Goal: Information Seeking & Learning: Learn about a topic

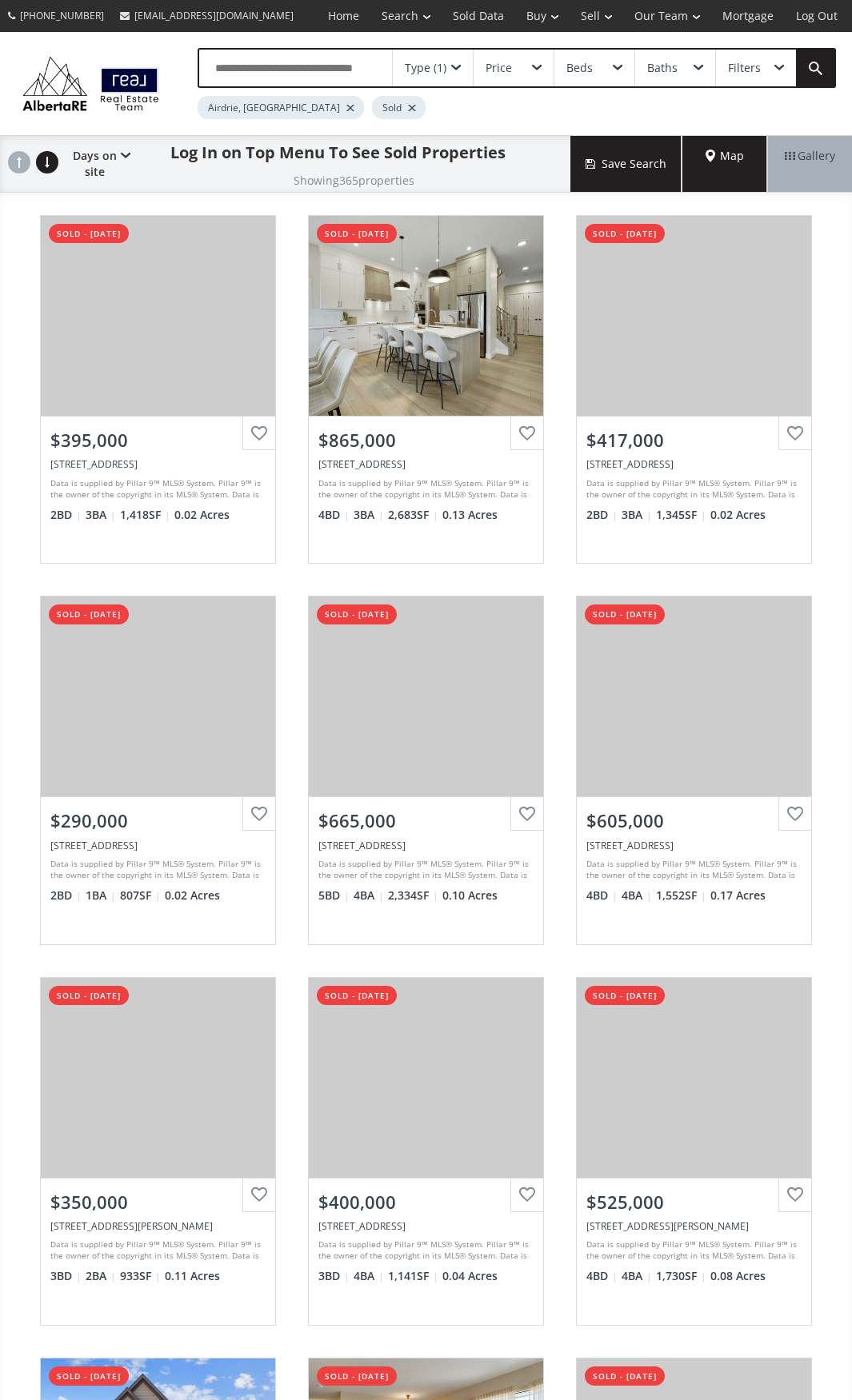
click at [372, 102] on div "Sold" at bounding box center [398, 108] width 53 height 23
click at [408, 105] on div at bounding box center [411, 108] width 8 height 7
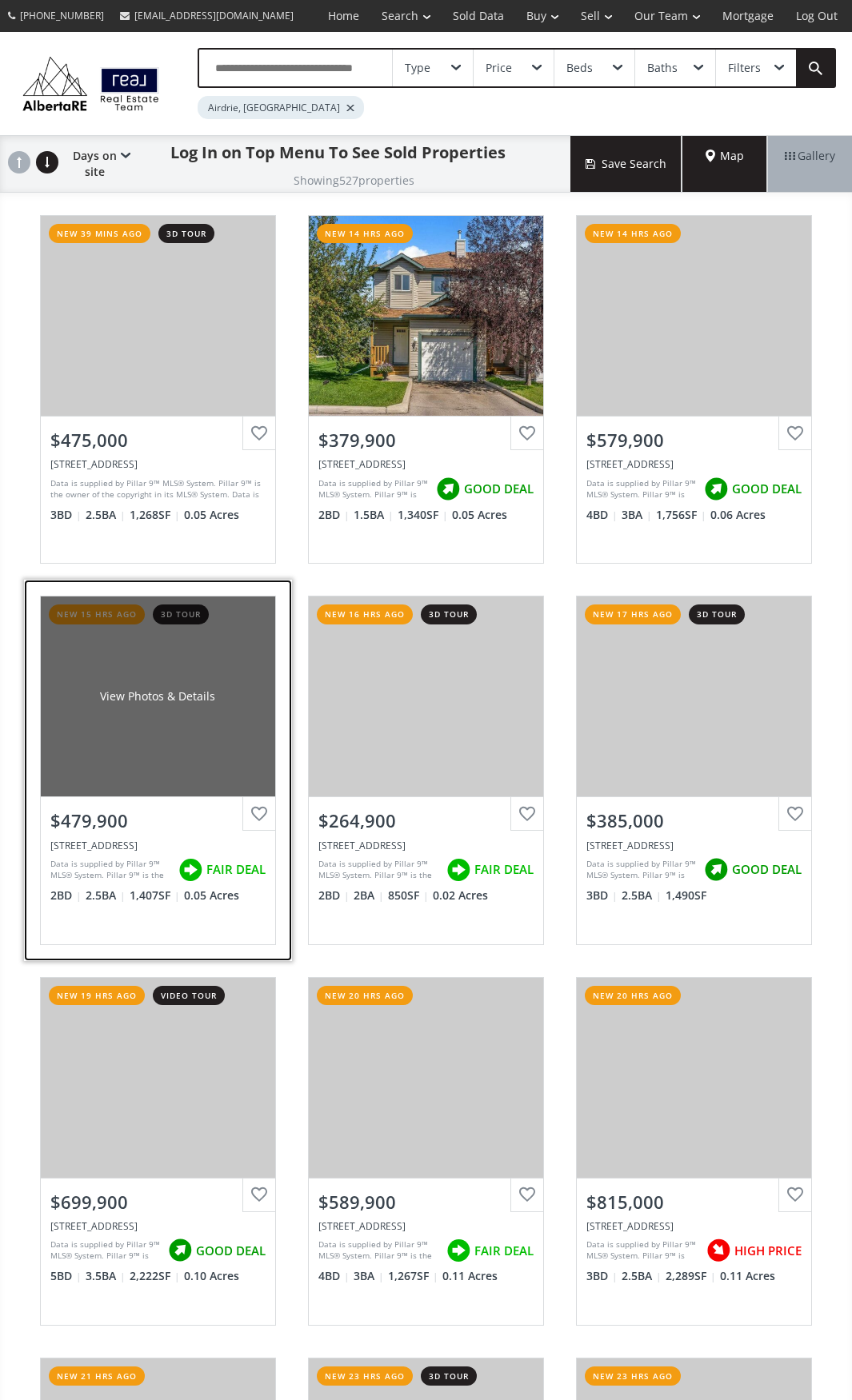
click at [231, 673] on div "View Photos & Details" at bounding box center [158, 697] width 234 height 200
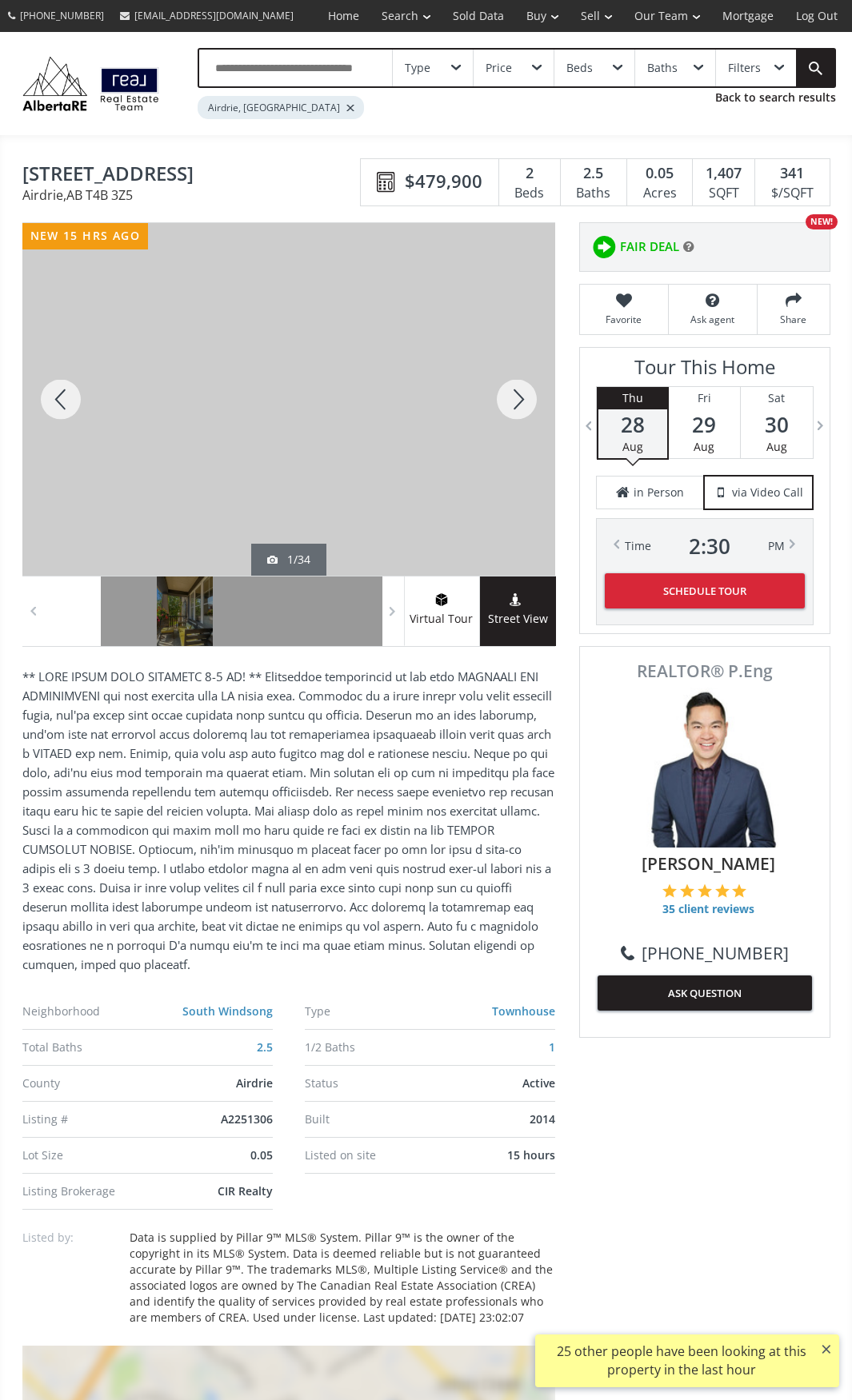
drag, startPoint x: 231, startPoint y: 673, endPoint x: 518, endPoint y: 404, distance: 393.4
click at [518, 404] on div at bounding box center [516, 399] width 77 height 353
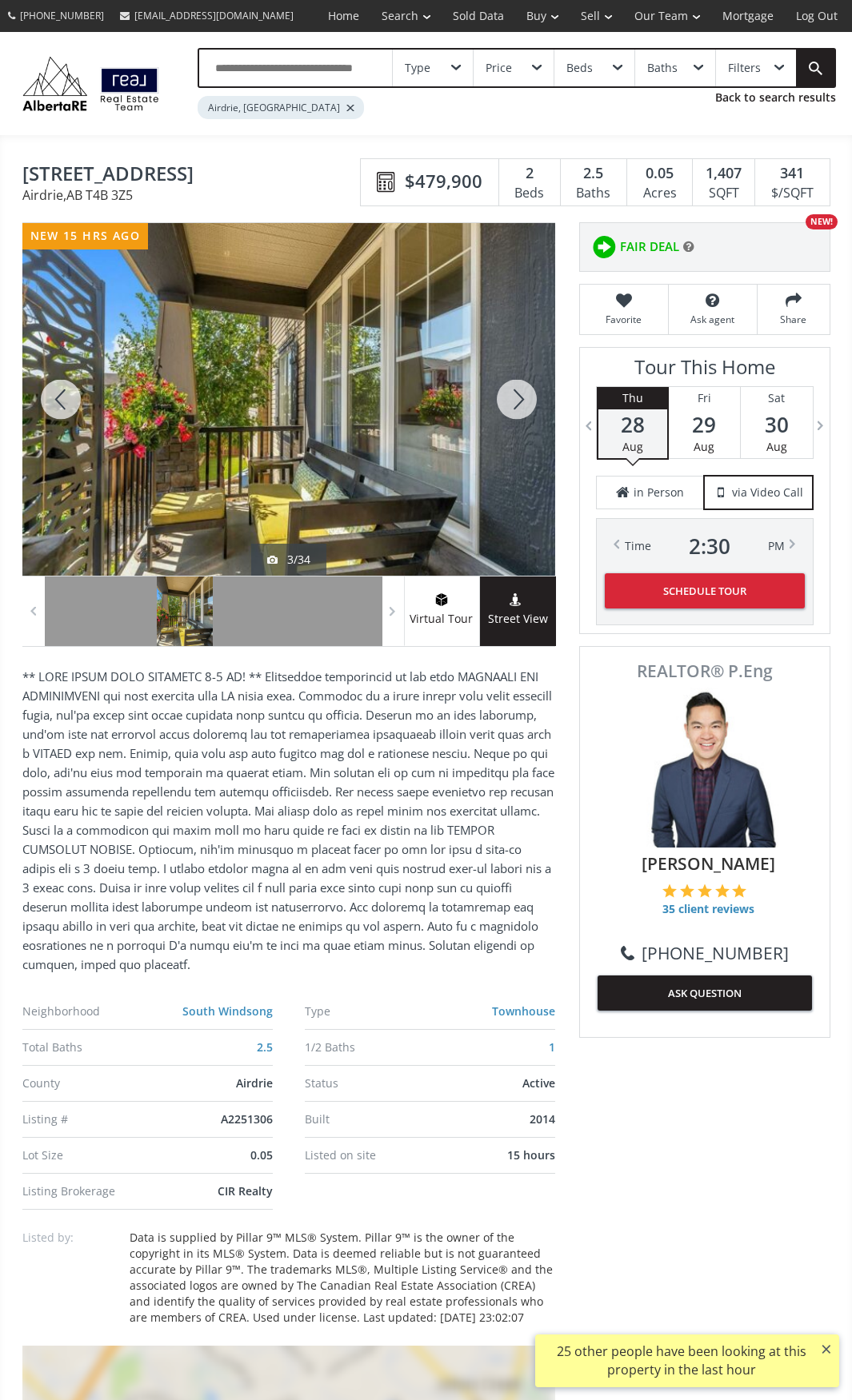
click at [518, 404] on div at bounding box center [516, 399] width 77 height 353
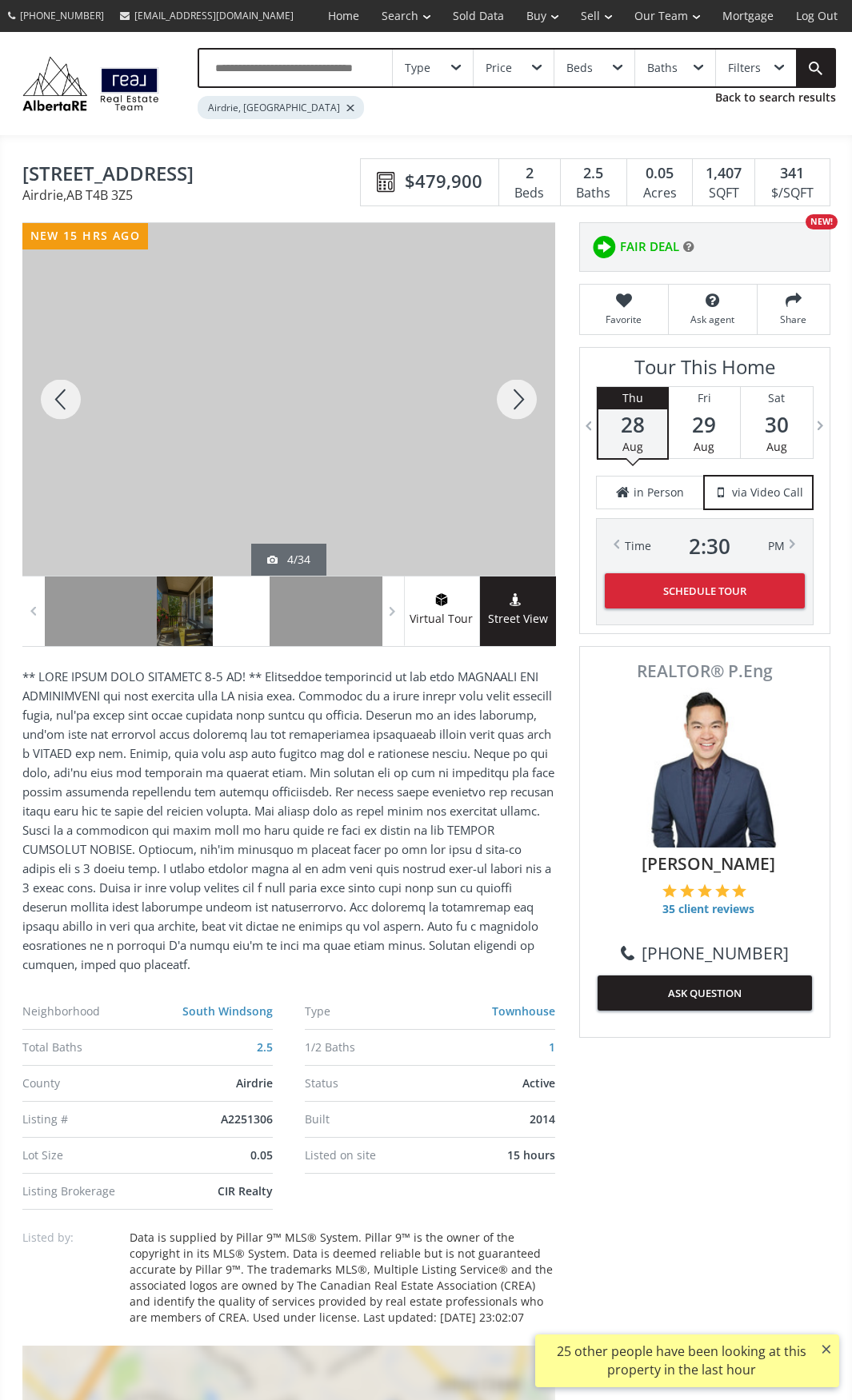
click at [518, 404] on div at bounding box center [516, 399] width 77 height 353
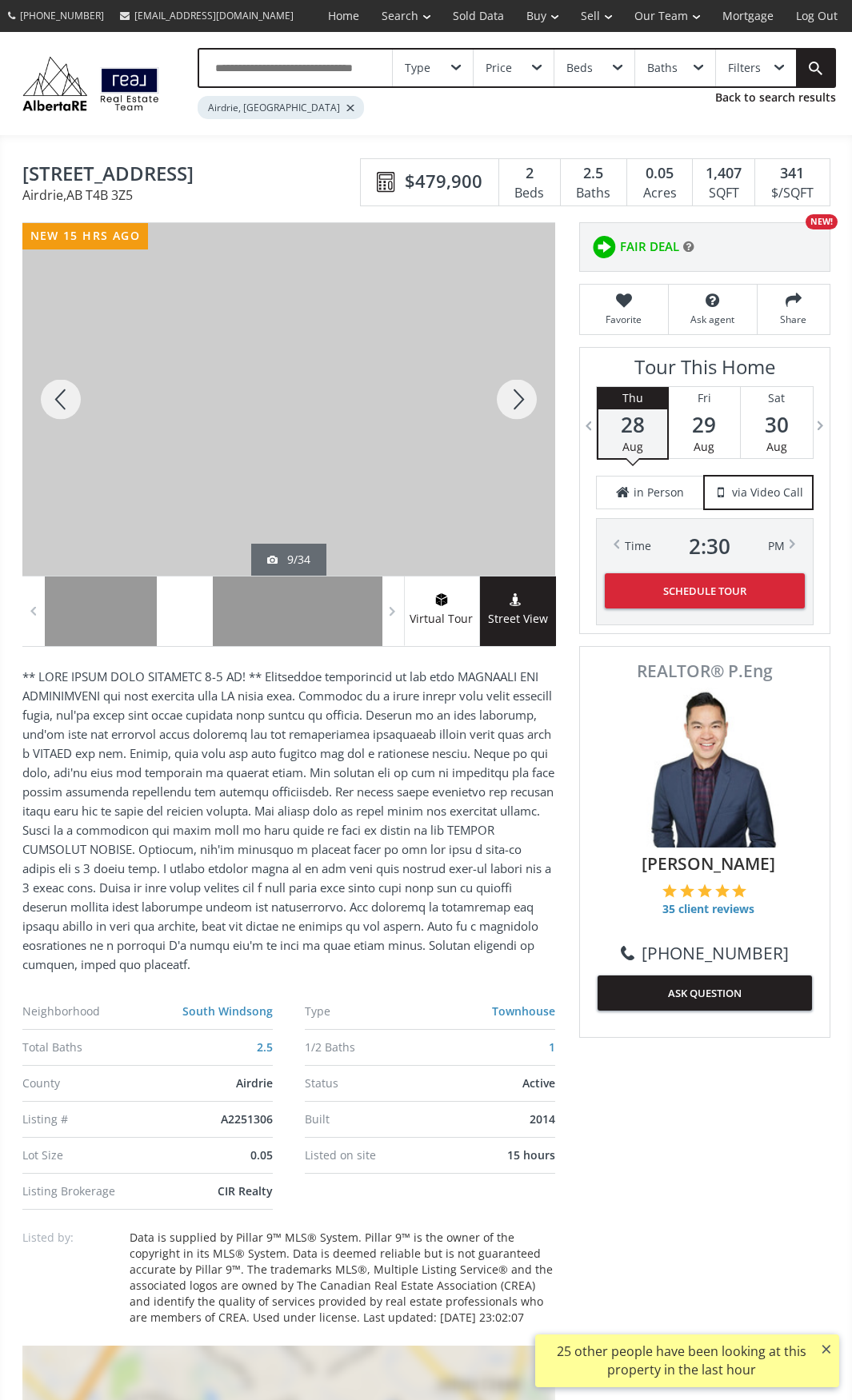
click at [518, 404] on div at bounding box center [516, 399] width 77 height 353
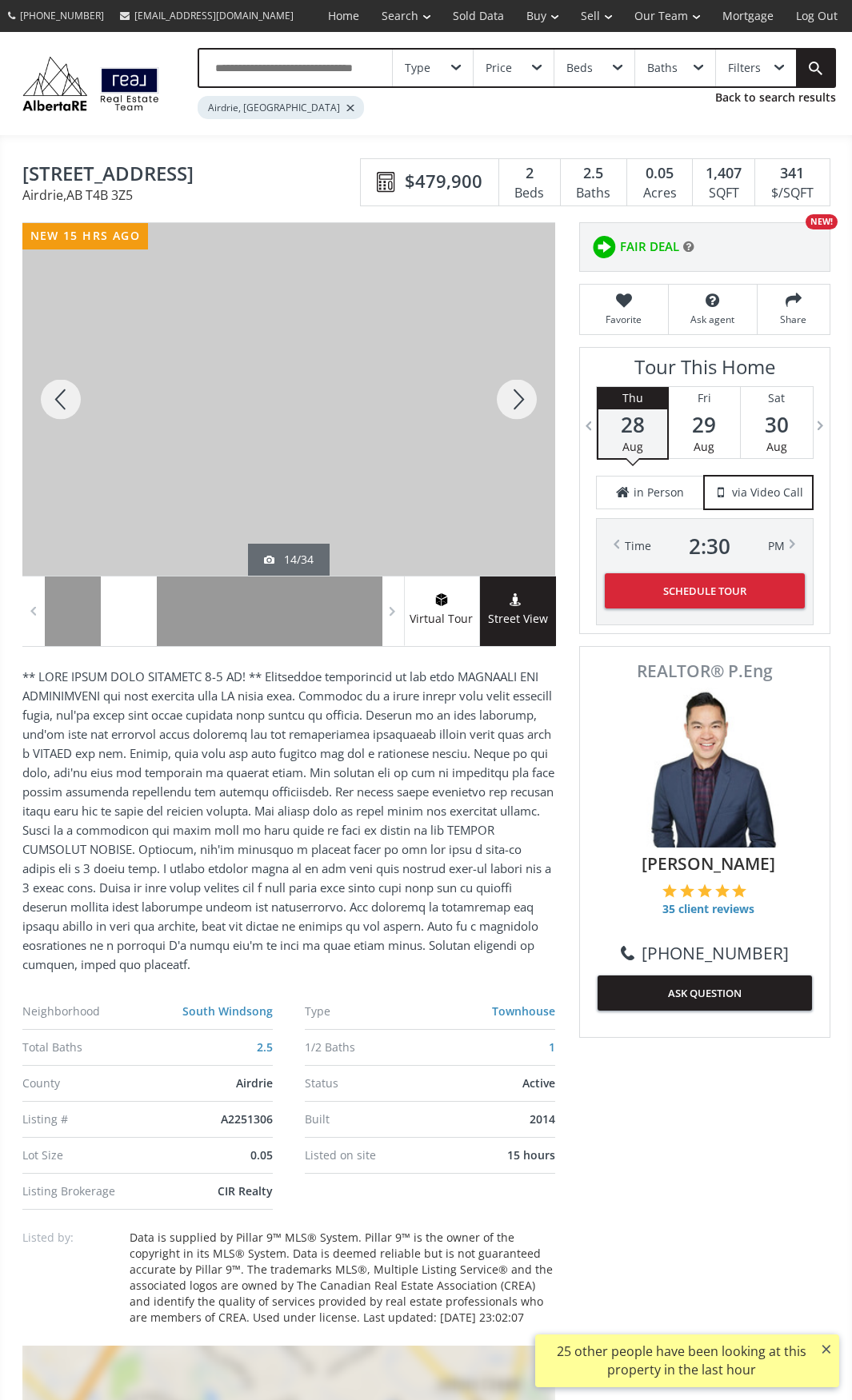
click at [518, 404] on div at bounding box center [516, 399] width 77 height 353
